Goal: Task Accomplishment & Management: Use online tool/utility

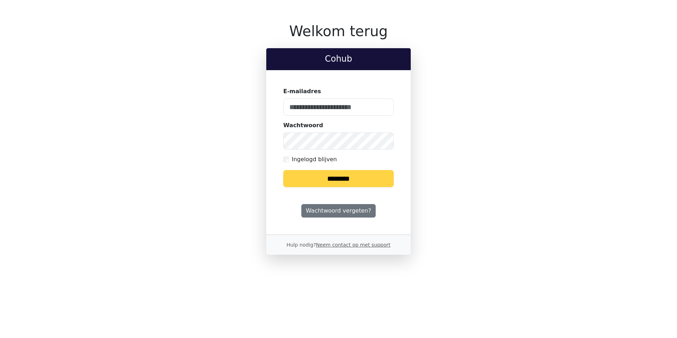
type input "**********"
click at [356, 175] on input "********" at bounding box center [338, 178] width 110 height 17
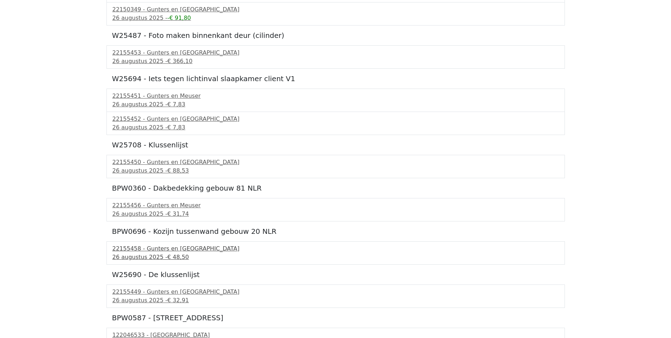
scroll to position [225, 0]
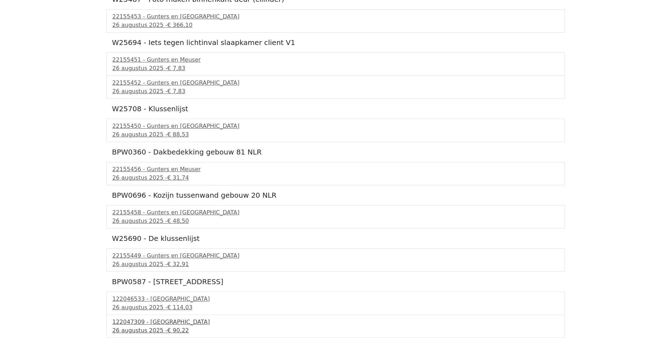
click at [160, 325] on div "122047309 - PontMeyer" at bounding box center [336, 322] width 447 height 8
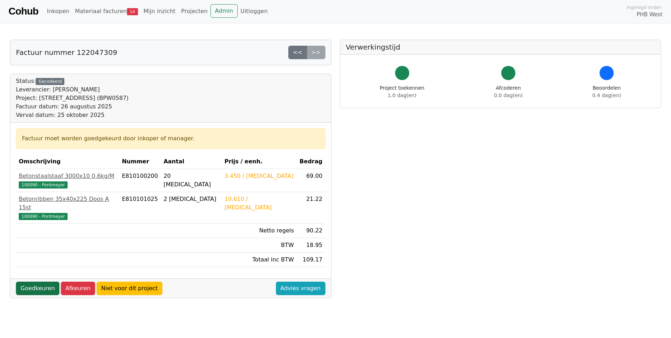
click at [34, 281] on link "Goedkeuren" at bounding box center [38, 287] width 44 height 13
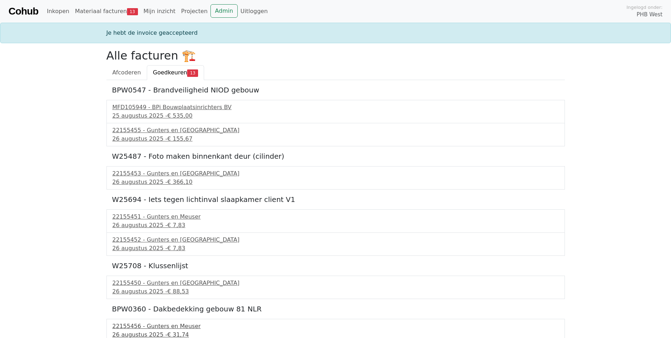
click at [165, 328] on div "22155456 - Gunters en Meuser" at bounding box center [336, 326] width 447 height 8
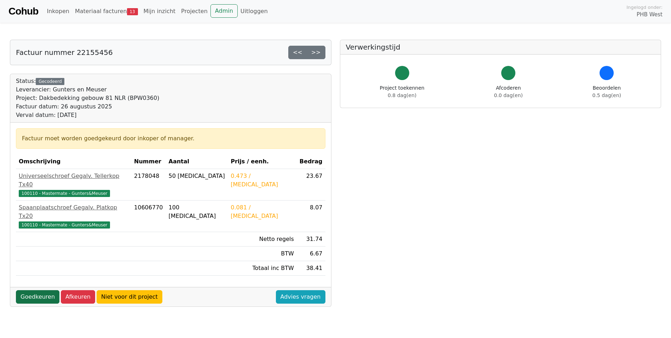
click at [38, 290] on link "Goedkeuren" at bounding box center [38, 296] width 44 height 13
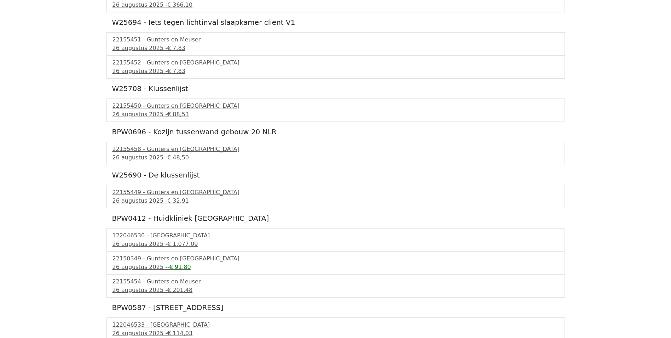
scroll to position [180, 0]
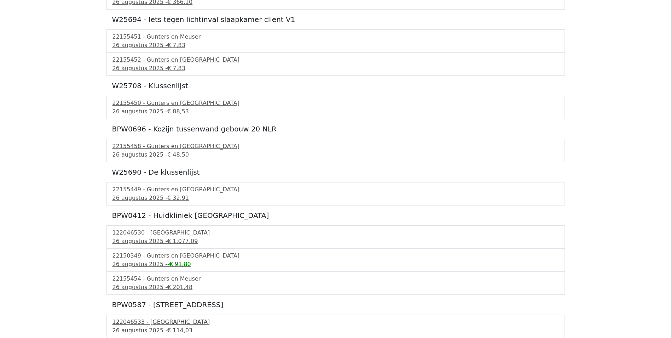
click at [144, 325] on div "122046533 - PontMeyer" at bounding box center [336, 322] width 447 height 8
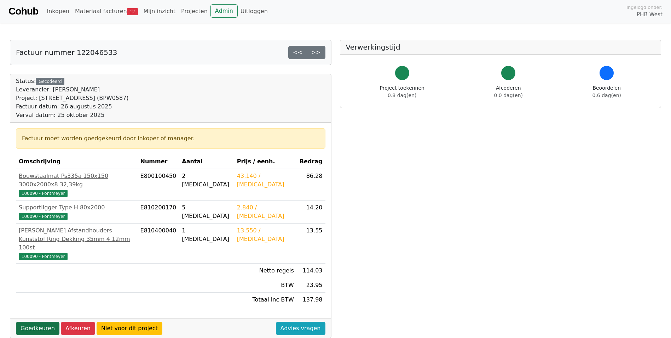
click at [44, 321] on link "Goedkeuren" at bounding box center [38, 327] width 44 height 13
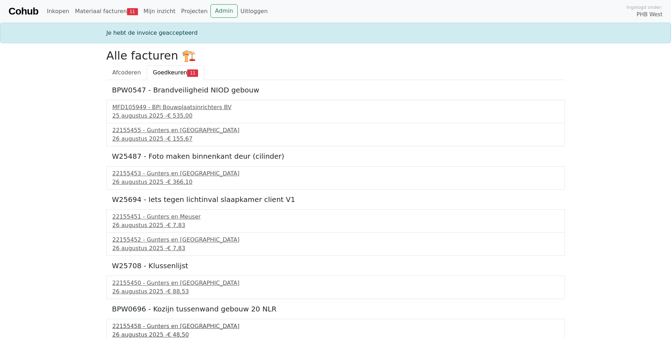
click at [151, 326] on div "22155458 - Gunters en Meuser" at bounding box center [336, 326] width 447 height 8
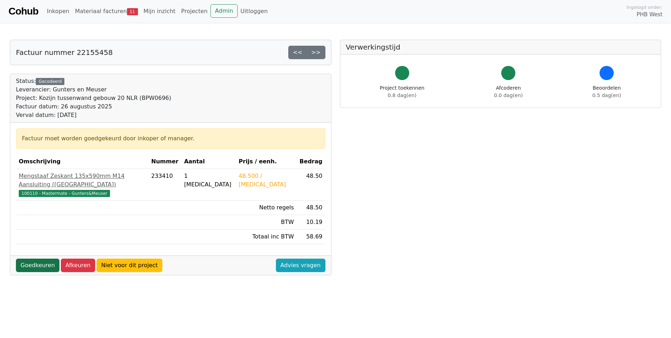
click at [41, 259] on link "Goedkeuren" at bounding box center [38, 264] width 44 height 13
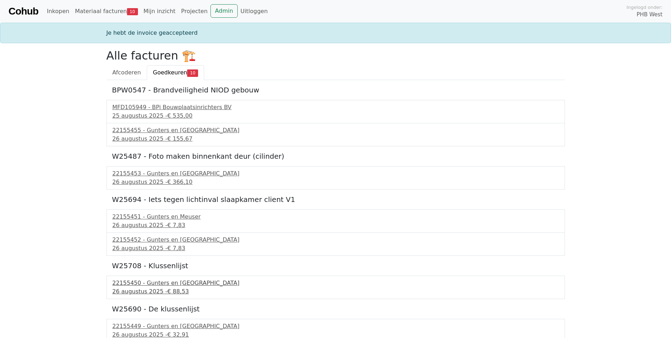
click at [146, 290] on div "26 augustus 2025 - € 88,53" at bounding box center [336, 291] width 447 height 8
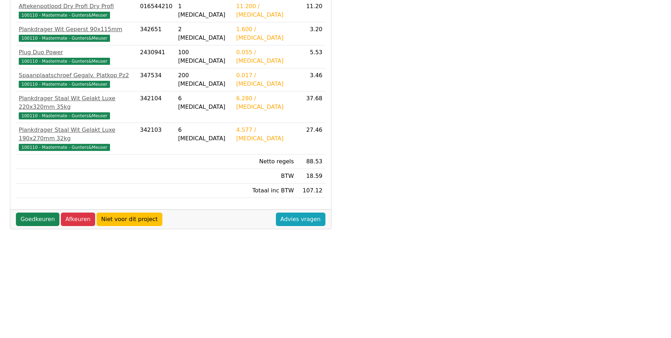
scroll to position [187, 0]
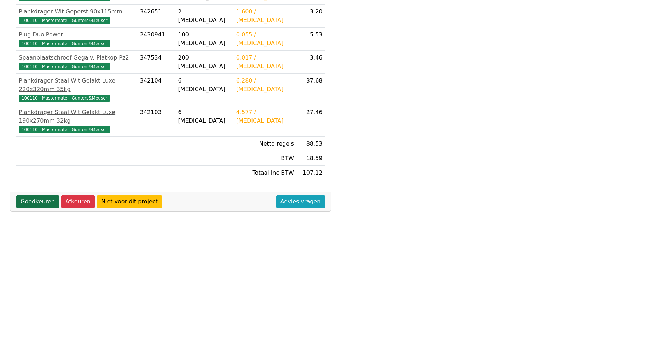
click at [36, 195] on link "Goedkeuren" at bounding box center [38, 201] width 44 height 13
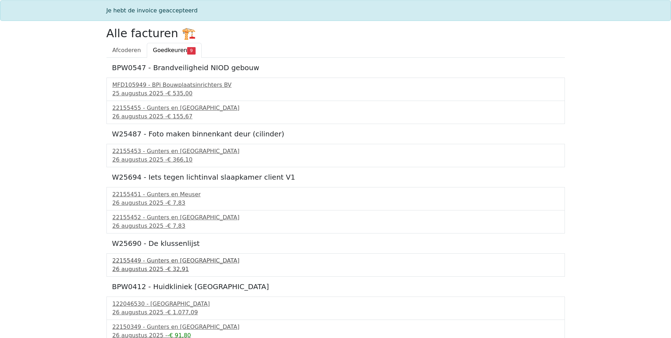
scroll to position [50, 0]
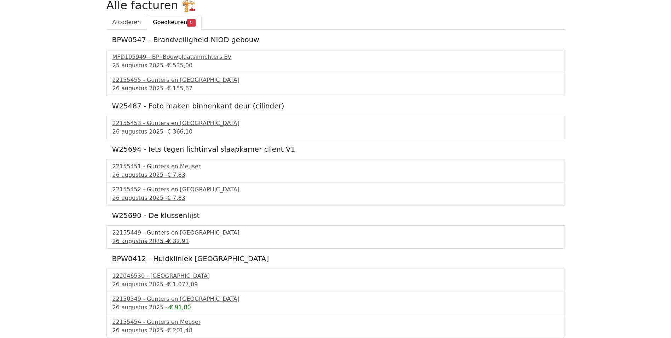
click at [153, 234] on div "22155449 - Gunters en [GEOGRAPHIC_DATA]" at bounding box center [336, 232] width 447 height 8
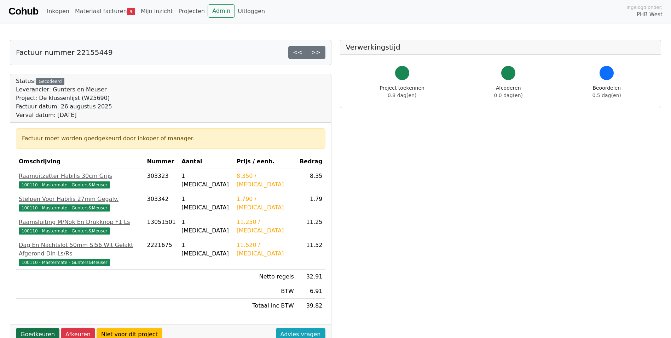
click at [42, 327] on link "Goedkeuren" at bounding box center [38, 333] width 44 height 13
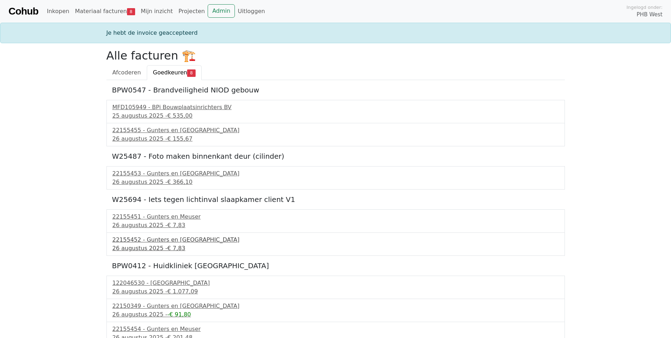
click at [156, 244] on div "26 augustus 2025 - € 7,83" at bounding box center [336, 248] width 447 height 8
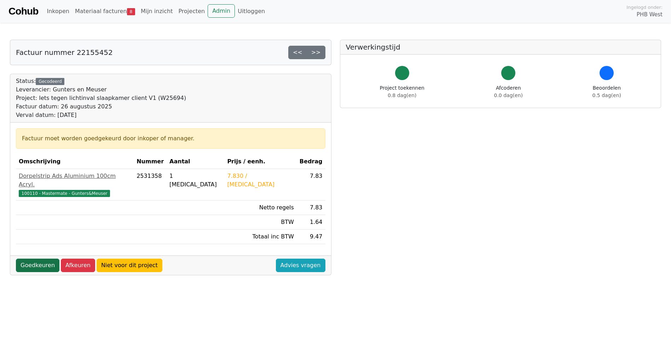
click at [34, 258] on link "Goedkeuren" at bounding box center [38, 264] width 44 height 13
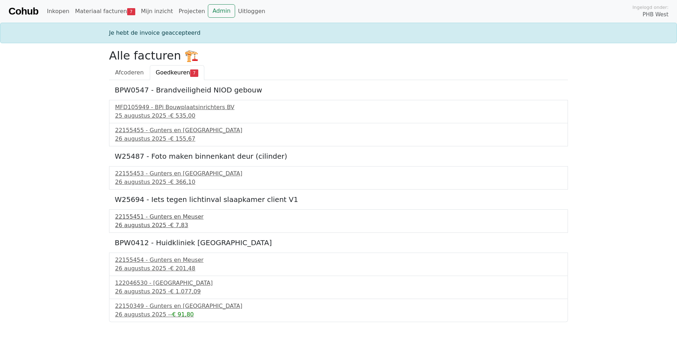
click at [170, 222] on span "€ 7,83" at bounding box center [179, 225] width 18 height 7
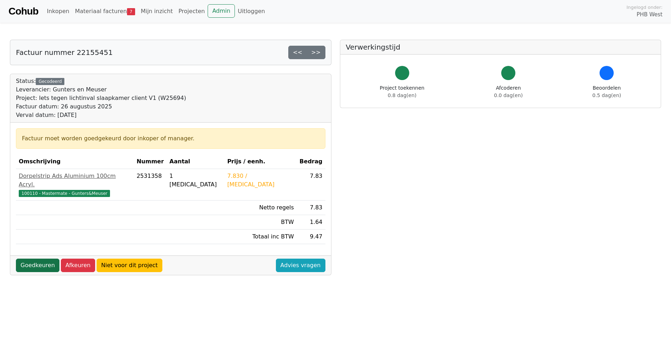
click at [42, 258] on link "Goedkeuren" at bounding box center [38, 264] width 44 height 13
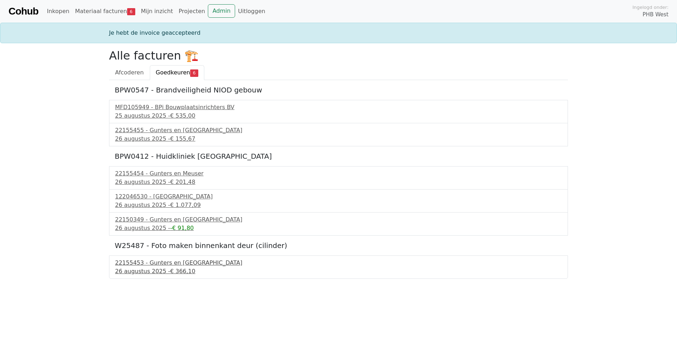
click at [160, 268] on div "26 augustus 2025 - € 366,10" at bounding box center [338, 271] width 447 height 8
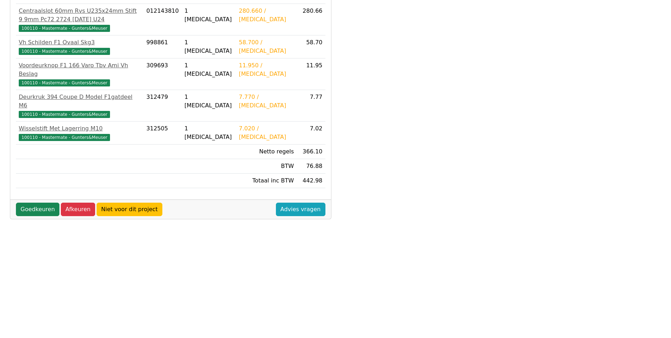
scroll to position [165, 0]
click at [35, 202] on link "Goedkeuren" at bounding box center [38, 208] width 44 height 13
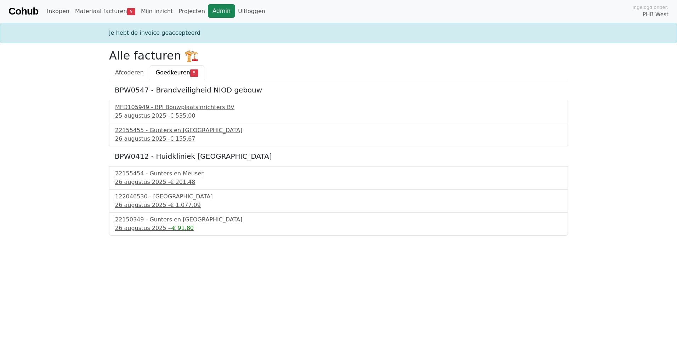
click at [212, 11] on link "Admin" at bounding box center [221, 10] width 27 height 13
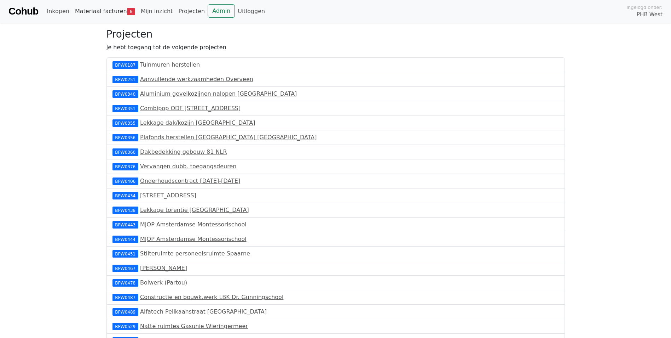
click at [104, 10] on link "Materiaal facturen 6" at bounding box center [105, 11] width 66 height 14
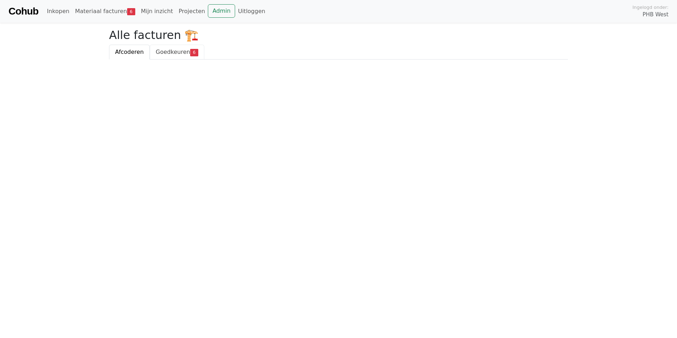
click at [173, 52] on span "Goedkeuren" at bounding box center [173, 51] width 34 height 7
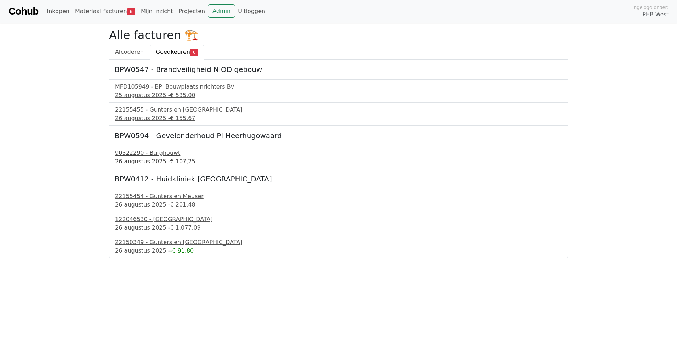
click at [150, 155] on div "90322290 - Burghouwt" at bounding box center [338, 153] width 447 height 8
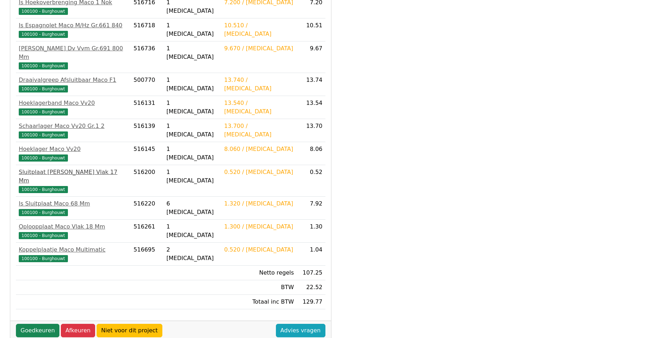
scroll to position [253, 0]
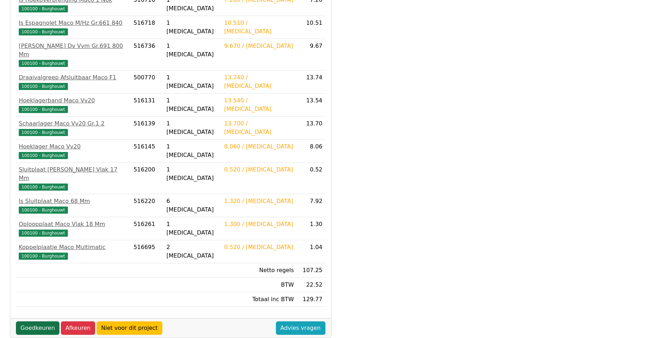
click at [33, 321] on link "Goedkeuren" at bounding box center [38, 327] width 44 height 13
